Goal: Navigation & Orientation: Find specific page/section

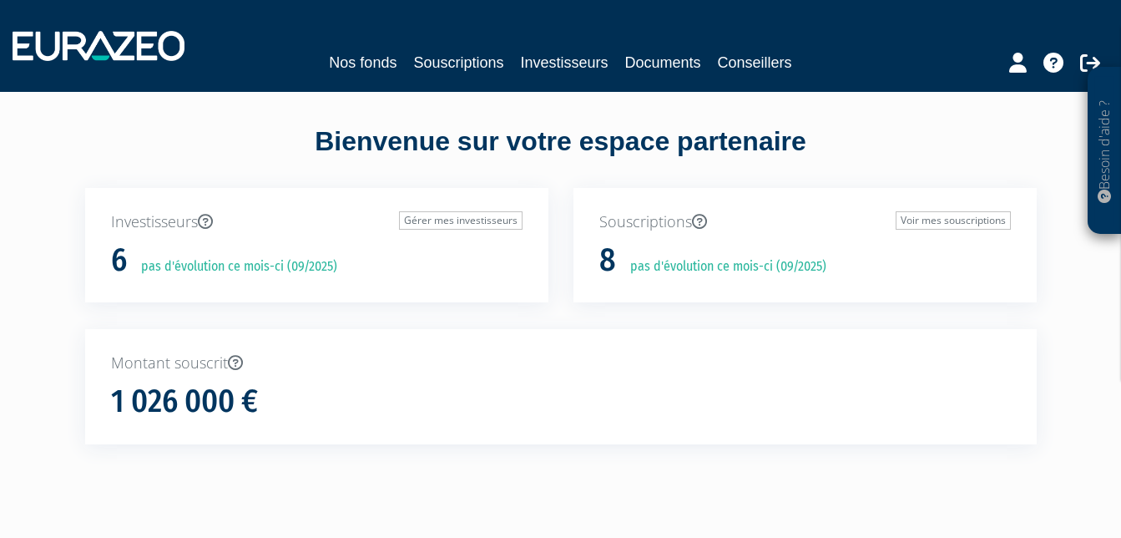
click at [505, 314] on div "Investisseurs Gérer mes investisseurs 6 pas d'évolution ce mois-ci (09/2025)" at bounding box center [317, 259] width 489 height 142
click at [384, 66] on link "Nos fonds" at bounding box center [363, 62] width 68 height 23
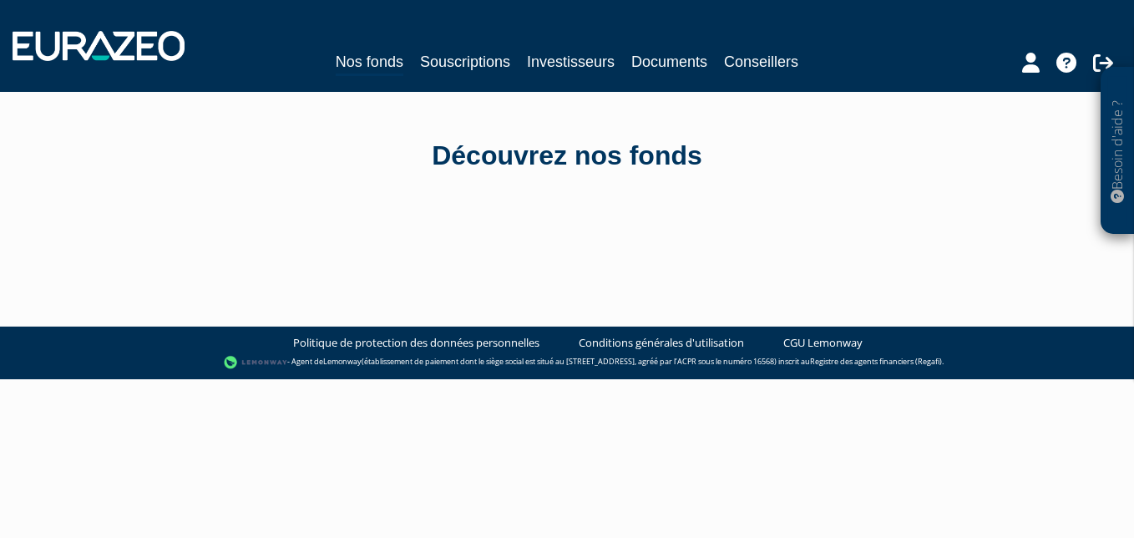
click at [582, 210] on div "Découvrez nos fonds" at bounding box center [566, 175] width 977 height 167
click at [459, 63] on link "Souscriptions" at bounding box center [465, 61] width 90 height 23
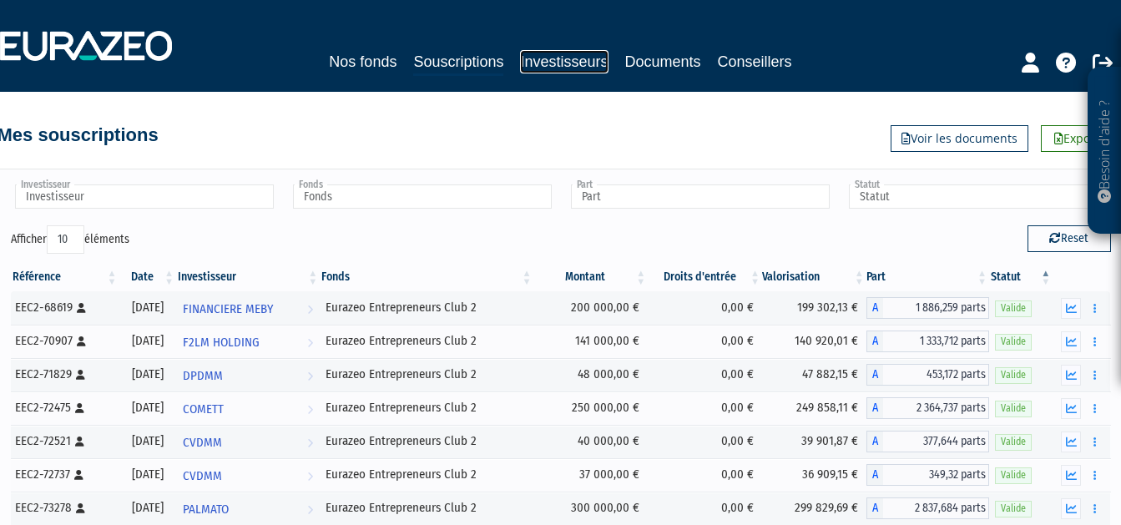
click at [570, 59] on link "Investisseurs" at bounding box center [564, 61] width 88 height 23
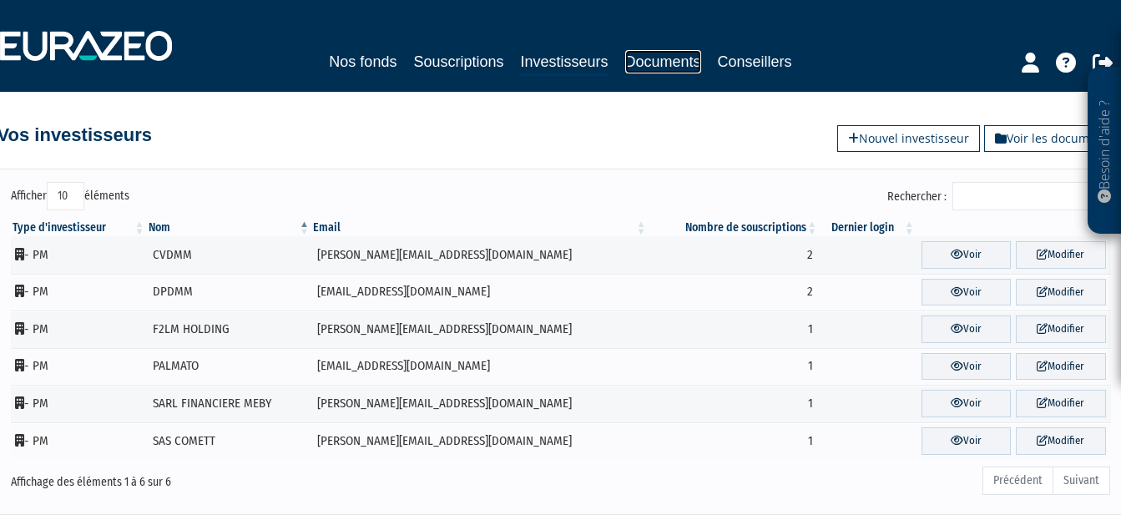
click at [657, 60] on link "Documents" at bounding box center [663, 61] width 76 height 23
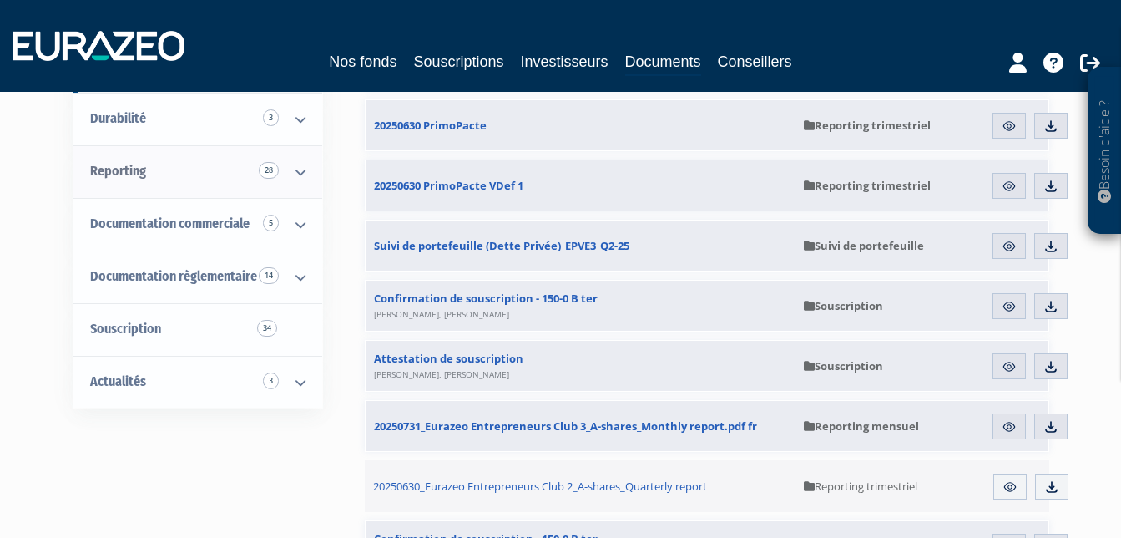
scroll to position [204, 0]
